Goal: Information Seeking & Learning: Learn about a topic

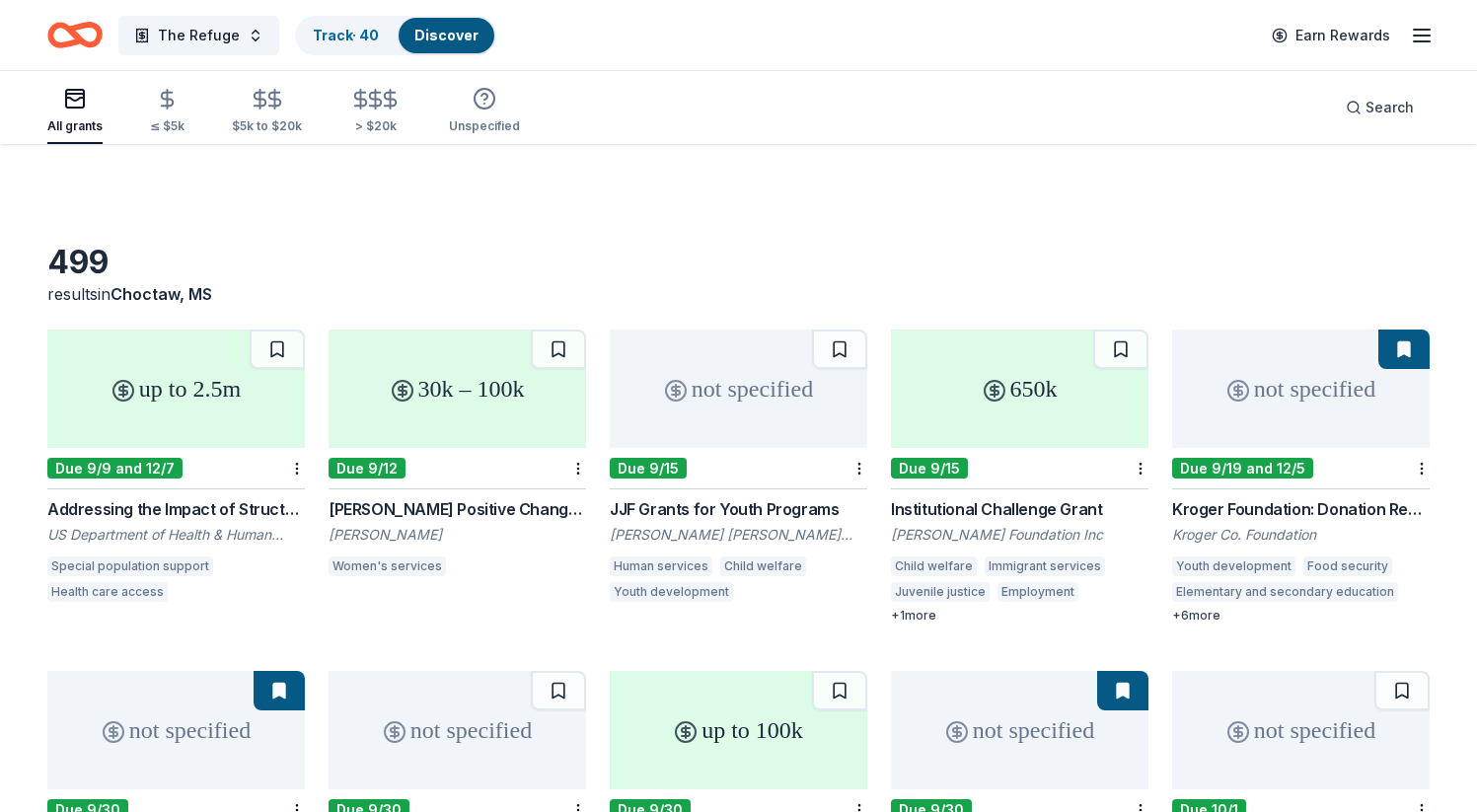
scroll to position [64, 0]
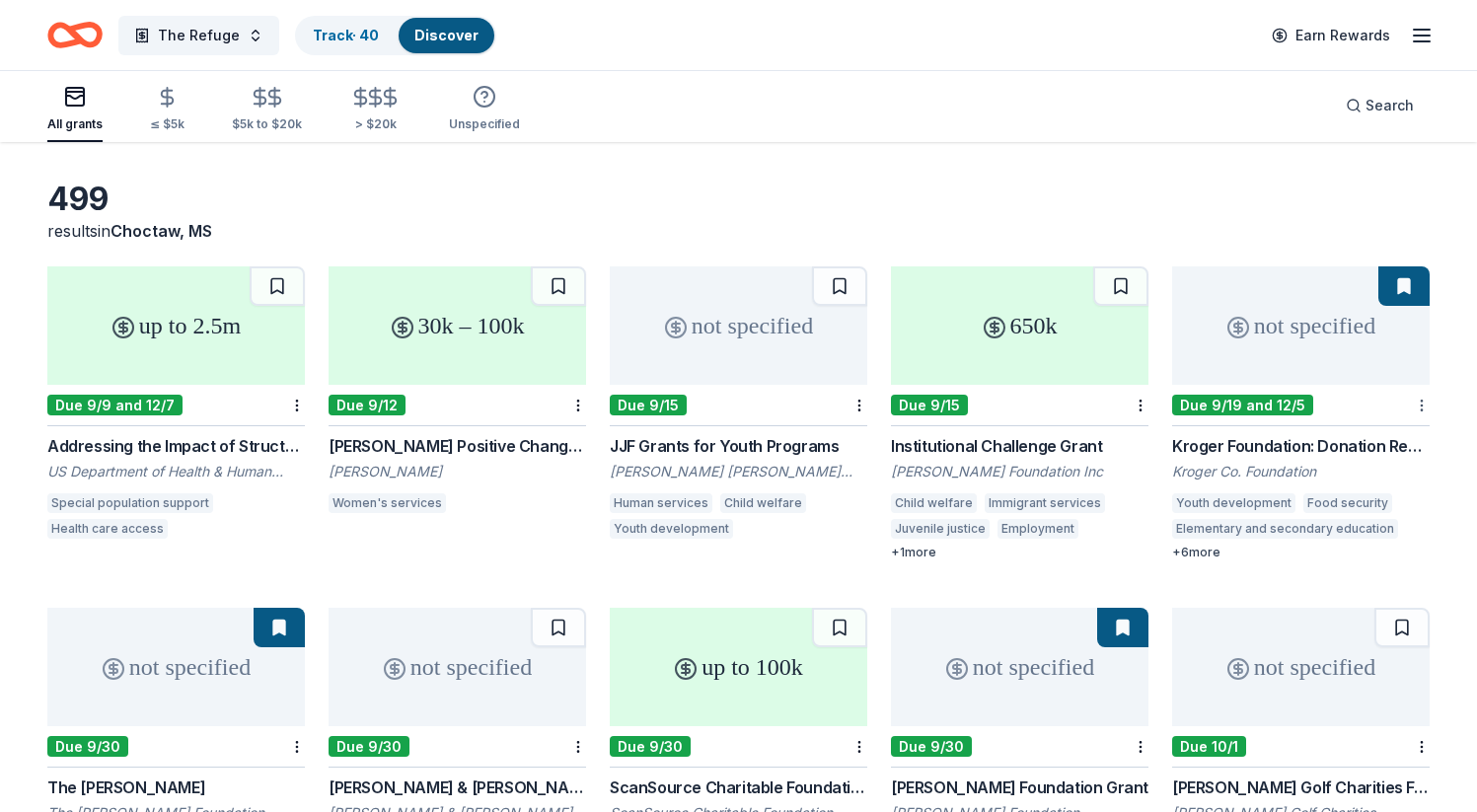
click at [1425, 397] on html "The Refuge Track · 40 Discover Earn Rewards All grants ≤ $5k $5k to $20k > $20k…" at bounding box center [738, 342] width 1477 height 812
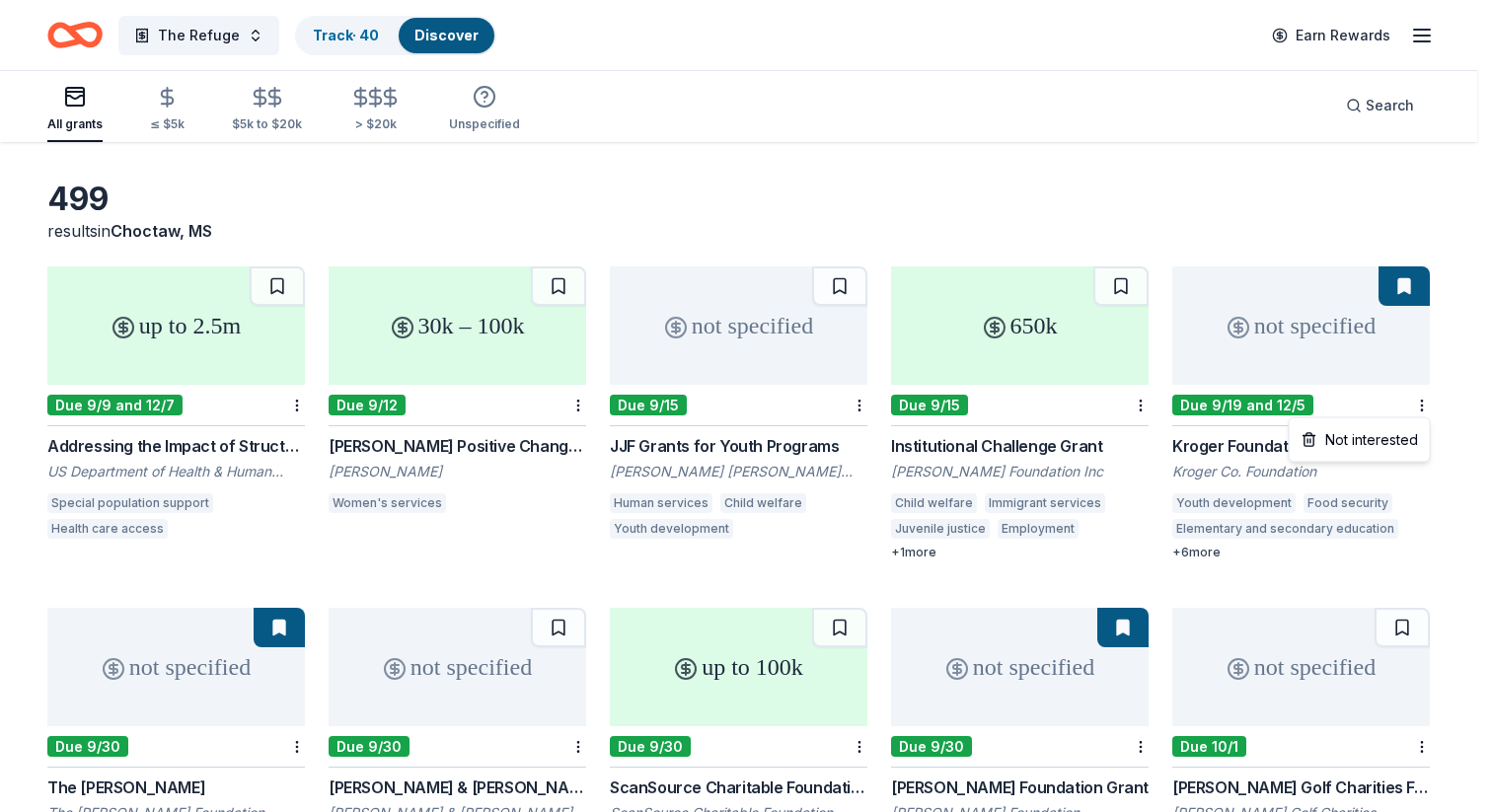
click at [1409, 298] on html "The Refuge Track · 40 Discover Earn Rewards All grants ≤ $5k $5k to $20k > $20k…" at bounding box center [746, 342] width 1492 height 812
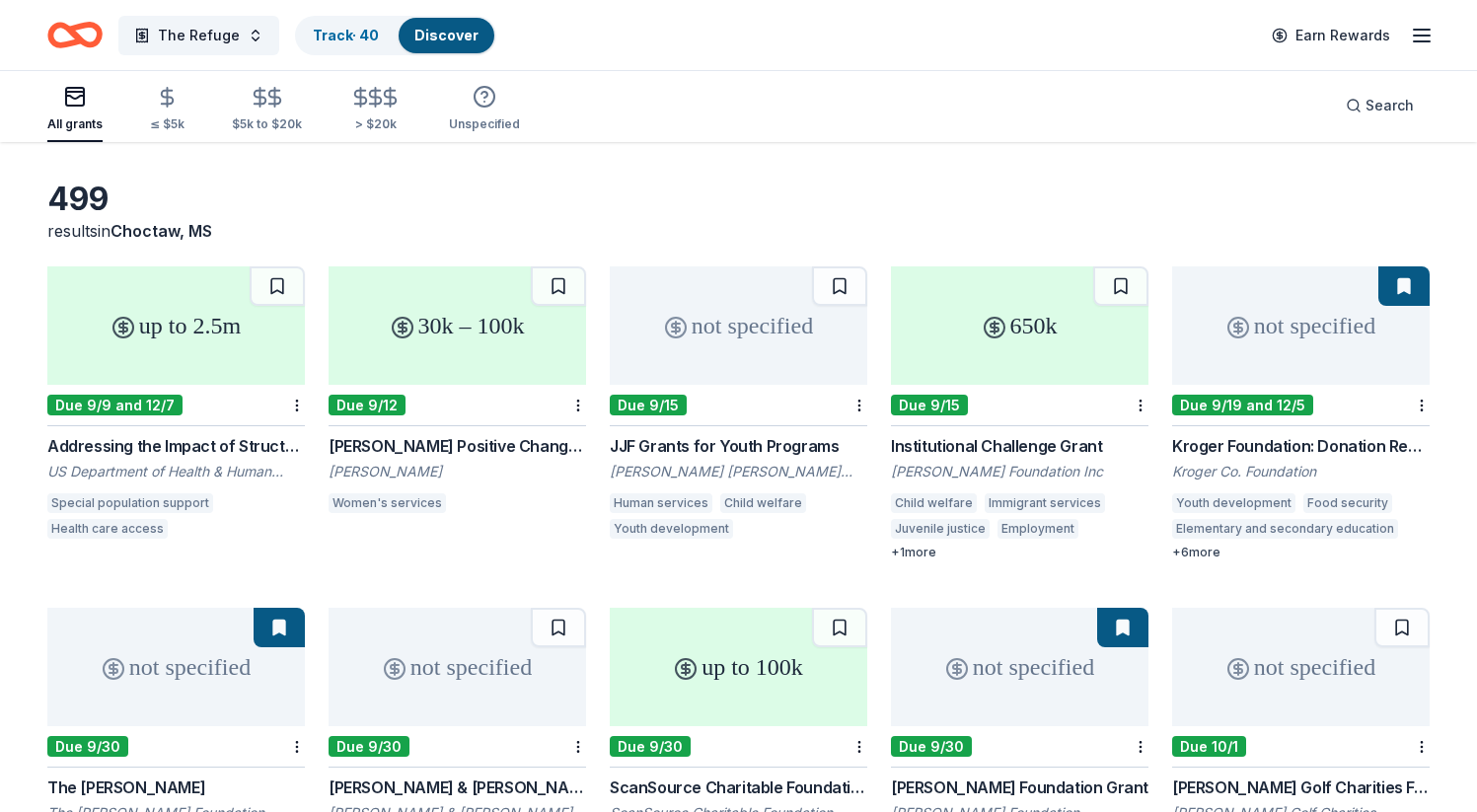
click at [1400, 285] on button at bounding box center [1404, 286] width 52 height 40
click at [1319, 311] on div "not specified" at bounding box center [1301, 325] width 257 height 118
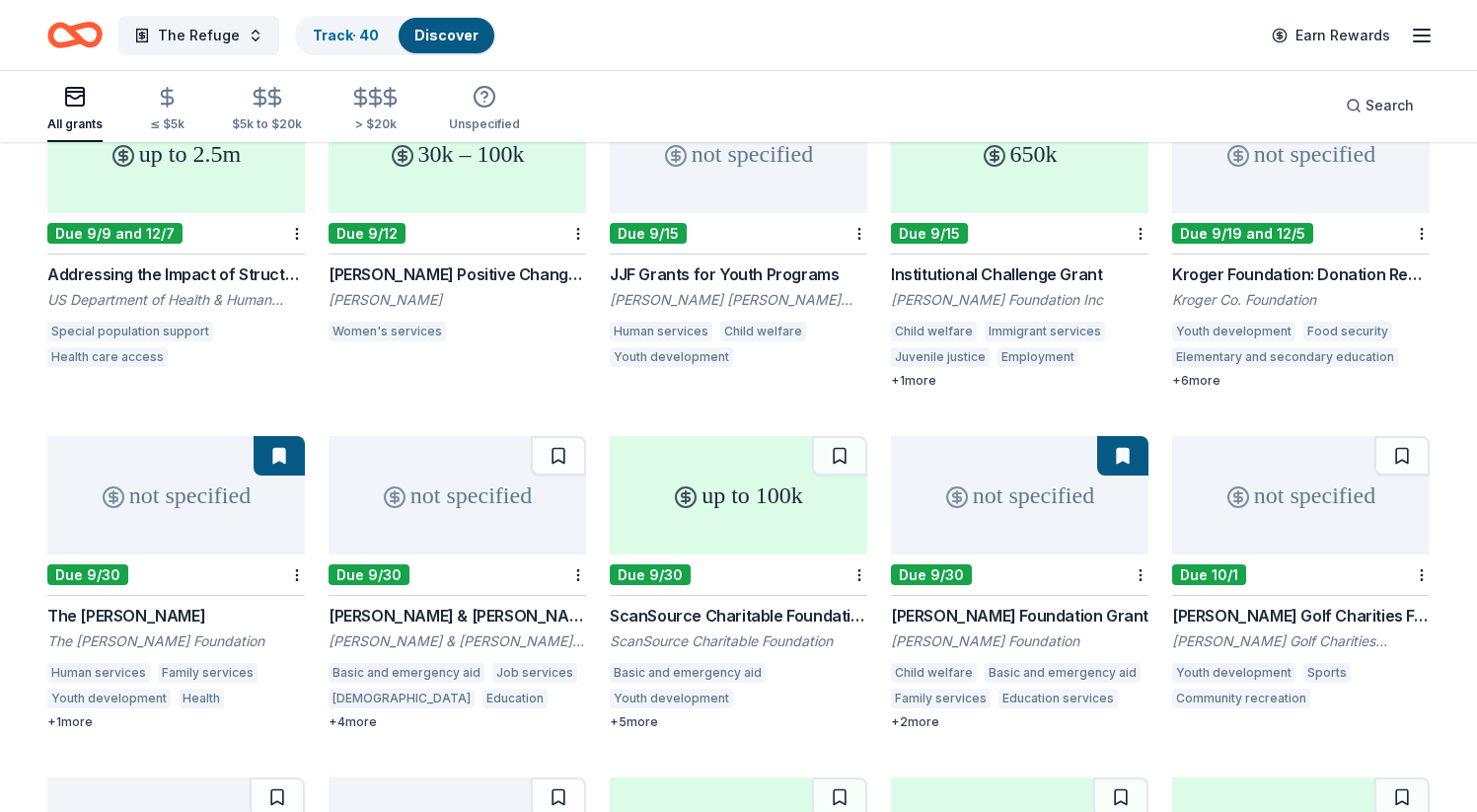
scroll to position [251, 0]
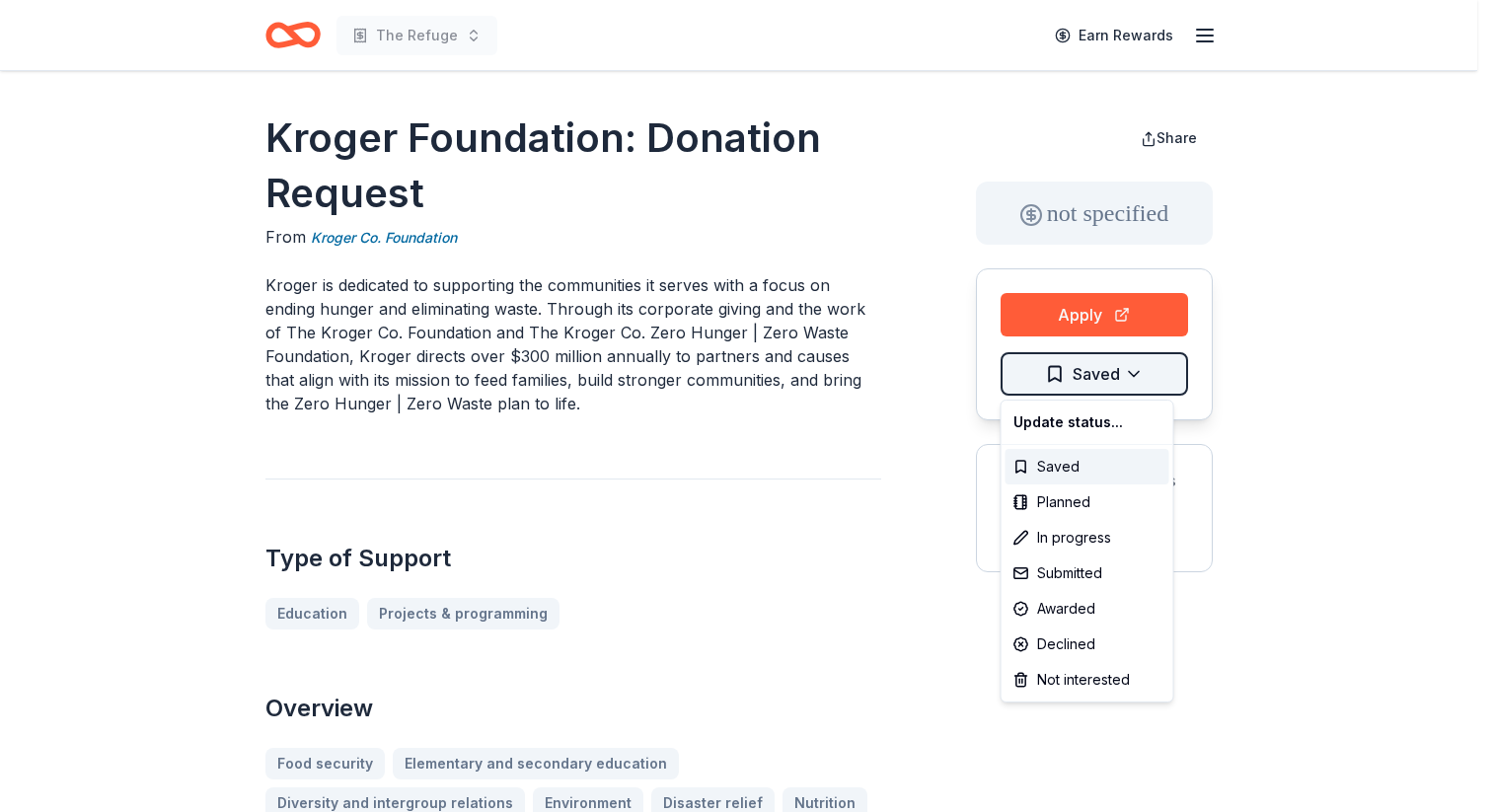
click at [1144, 379] on html "The Refuge Earn Rewards Kroger Foundation: Donation Request From Kroger Co. Fou…" at bounding box center [746, 406] width 1492 height 812
click at [1075, 568] on div "Submitted" at bounding box center [1087, 573] width 164 height 36
click at [1350, 403] on html "The Refuge Earn Rewards Kroger Foundation: Donation Request From Kroger Co. Fou…" at bounding box center [746, 406] width 1492 height 812
